Goal: Book appointment/travel/reservation

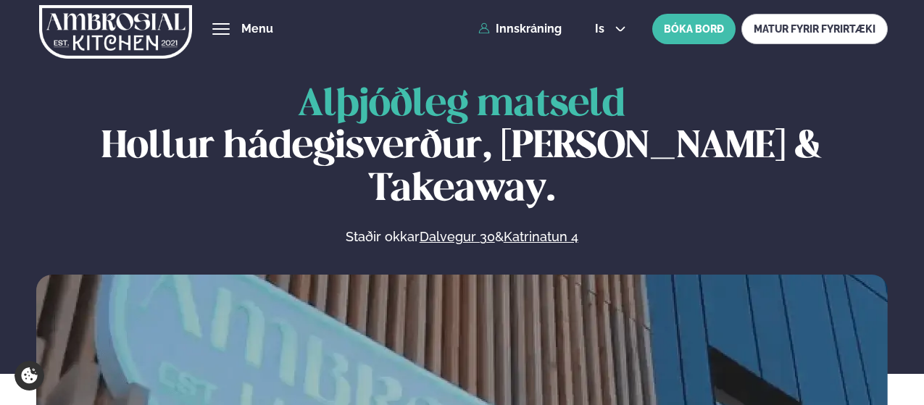
scroll to position [652, 0]
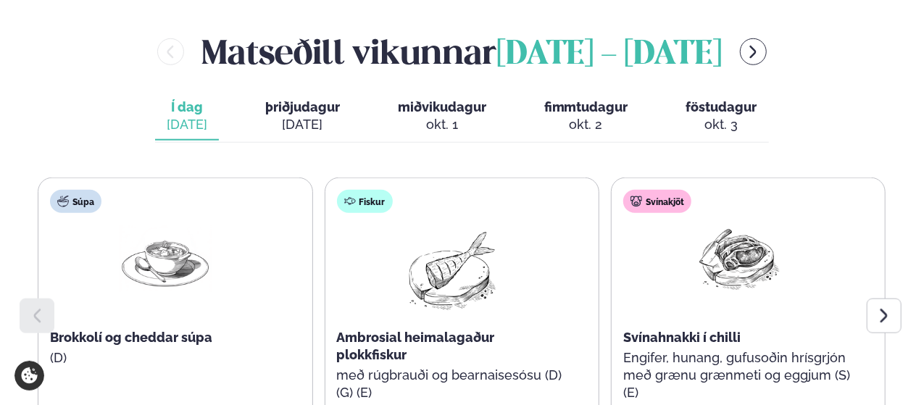
click at [306, 116] on div "[DATE]" at bounding box center [302, 124] width 75 height 17
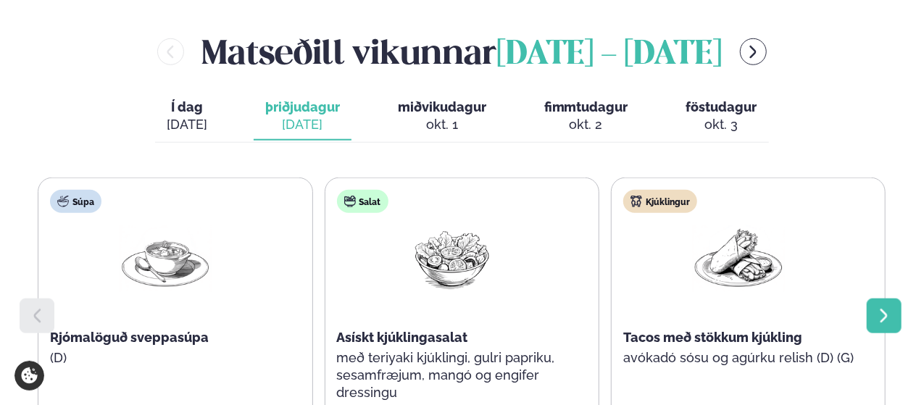
click at [873, 298] on div at bounding box center [883, 315] width 35 height 35
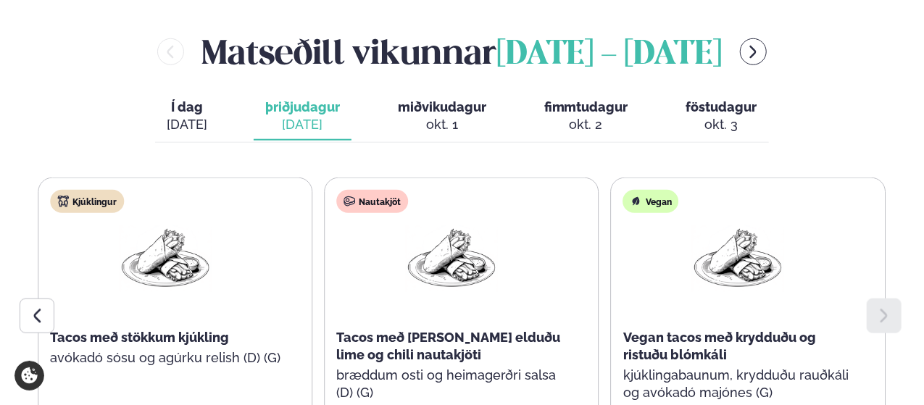
click at [874, 298] on div at bounding box center [883, 315] width 35 height 35
click at [456, 116] on div "okt. 1" at bounding box center [442, 124] width 88 height 17
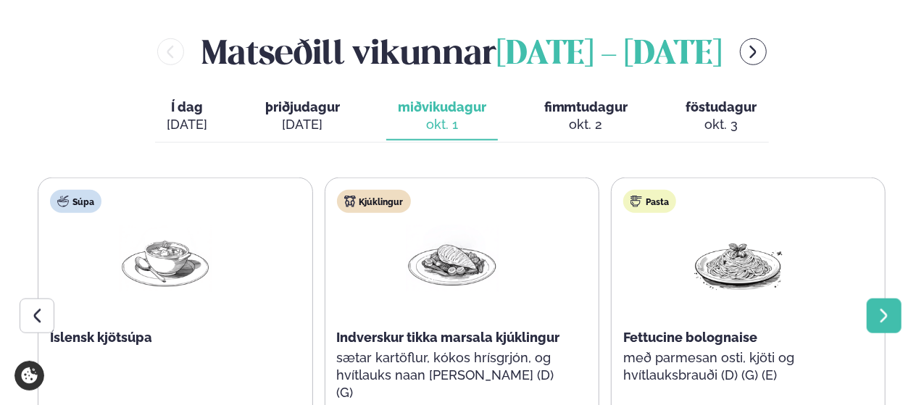
click at [894, 298] on div at bounding box center [883, 315] width 35 height 35
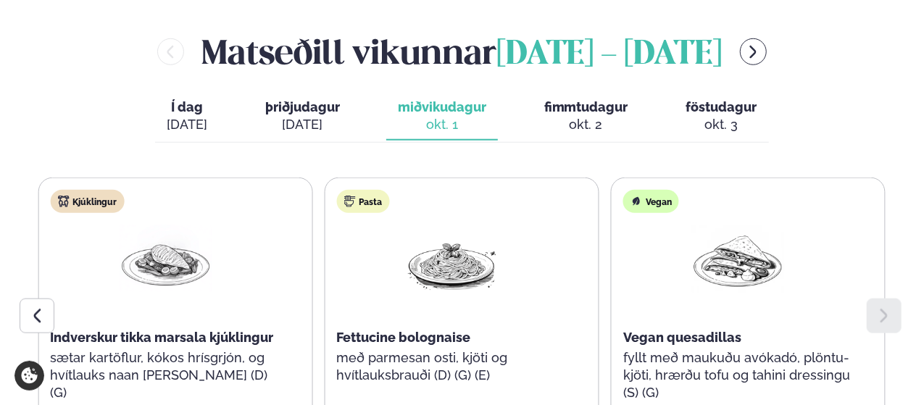
click at [894, 298] on div at bounding box center [883, 315] width 35 height 35
click at [585, 116] on div "okt. 2" at bounding box center [586, 124] width 84 height 17
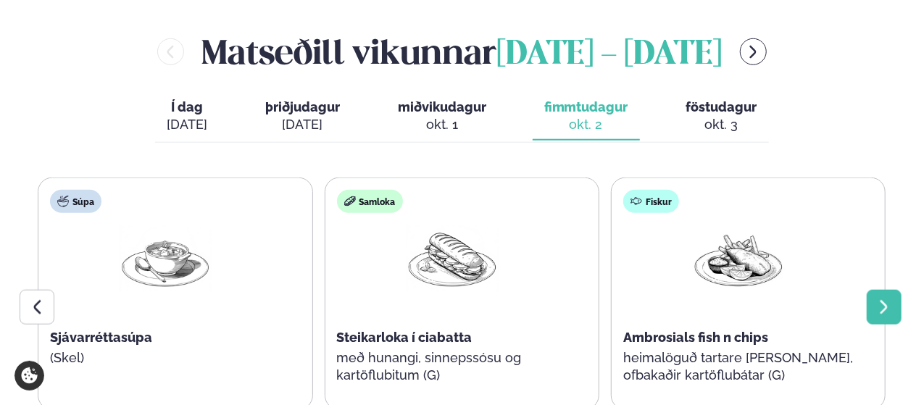
click at [881, 300] on icon at bounding box center [883, 307] width 7 height 14
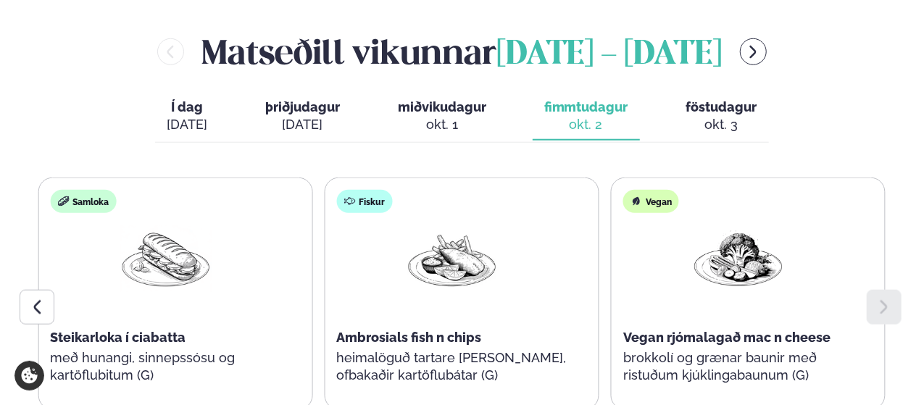
click at [727, 116] on div "okt. 3" at bounding box center [721, 124] width 71 height 17
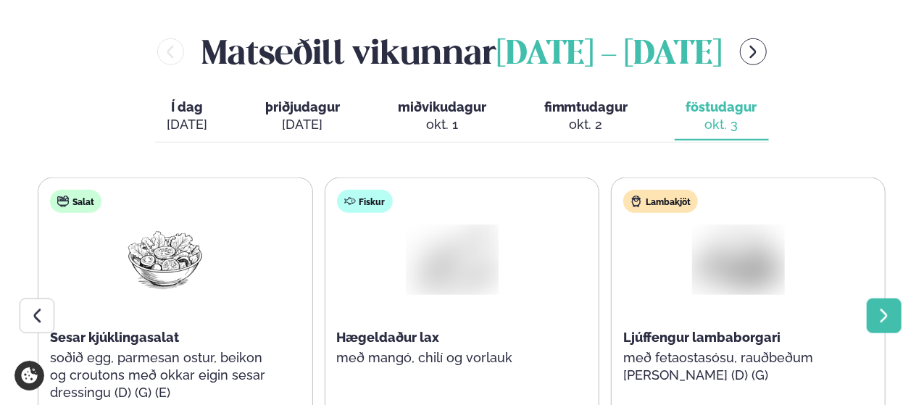
click at [882, 309] on icon at bounding box center [883, 316] width 7 height 14
